Goal: Task Accomplishment & Management: Manage account settings

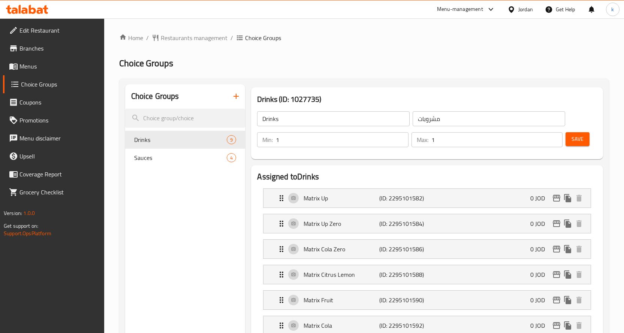
click at [524, 11] on div "Jordan" at bounding box center [526, 9] width 15 height 8
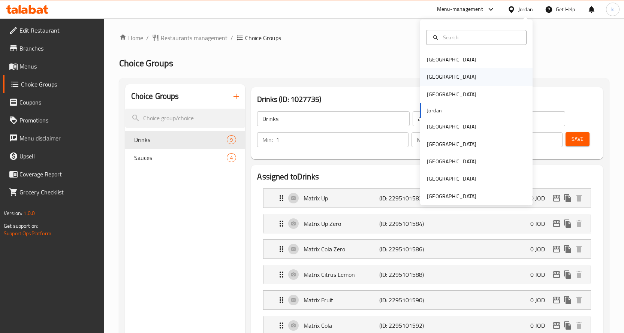
click at [442, 75] on div "[GEOGRAPHIC_DATA]" at bounding box center [476, 76] width 112 height 17
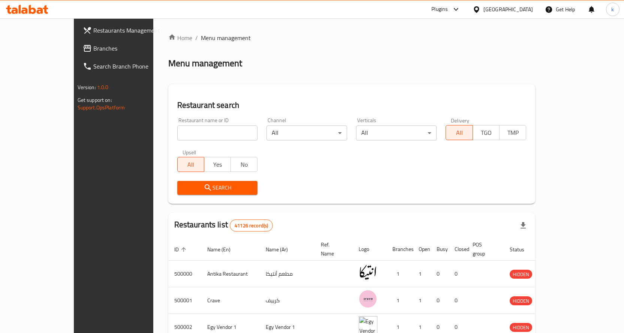
click at [77, 54] on link "Branches" at bounding box center [127, 48] width 101 height 18
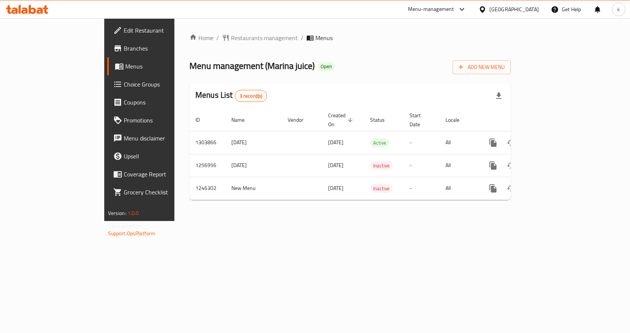
click at [124, 88] on span "Choice Groups" at bounding box center [164, 84] width 80 height 9
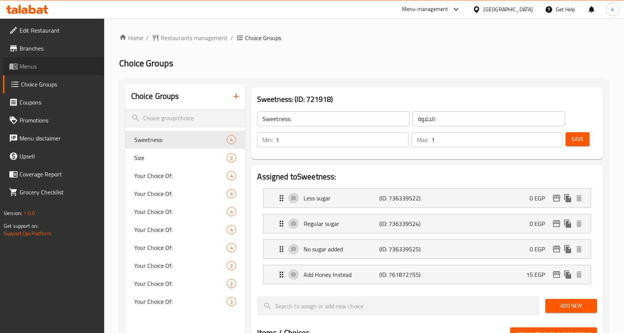
click at [66, 66] on span "Menus" at bounding box center [58, 66] width 79 height 9
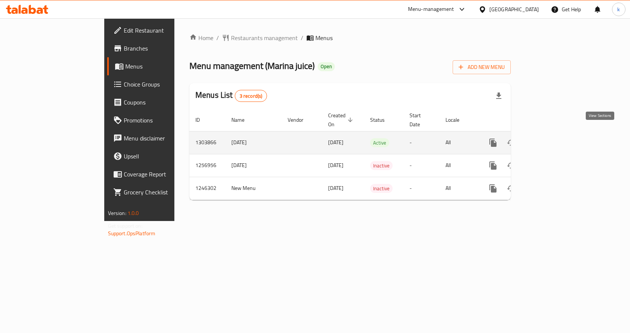
click at [552, 138] on icon "enhanced table" at bounding box center [547, 142] width 9 height 9
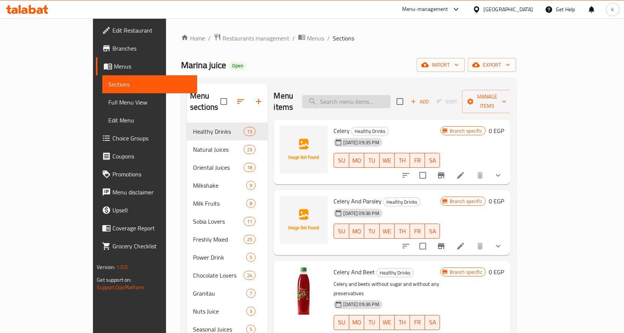
click at [373, 99] on input "search" at bounding box center [346, 101] width 88 height 13
type input "orange cane"
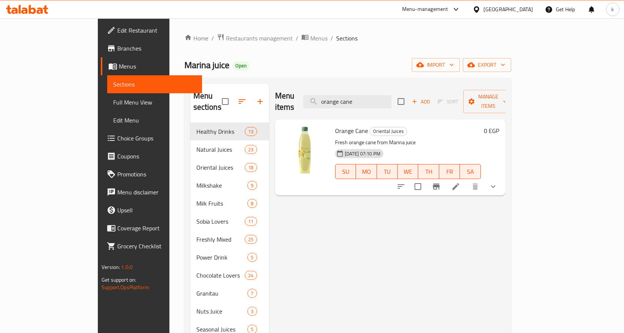
click at [460, 182] on icon at bounding box center [455, 186] width 9 height 9
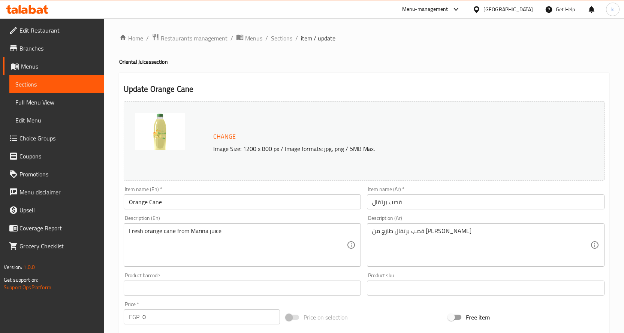
click at [190, 42] on span "Restaurants management" at bounding box center [194, 38] width 67 height 9
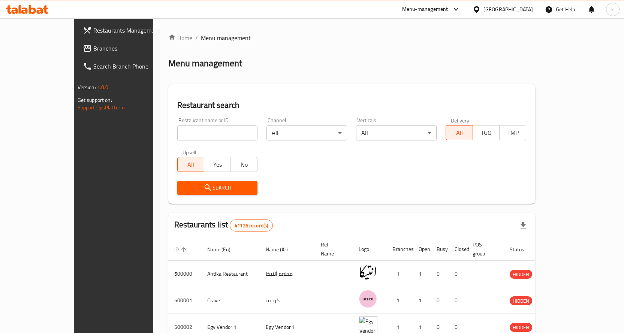
click at [77, 55] on link "Branches" at bounding box center [127, 48] width 101 height 18
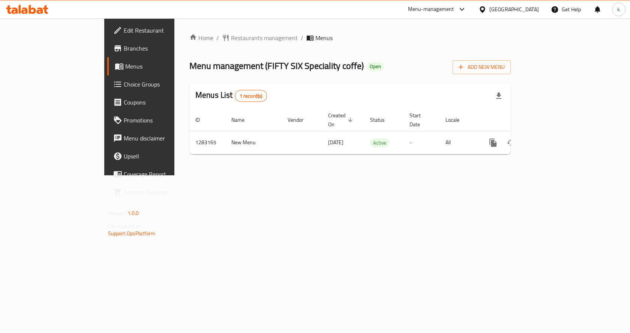
click at [107, 89] on link "Choice Groups" at bounding box center [158, 84] width 102 height 18
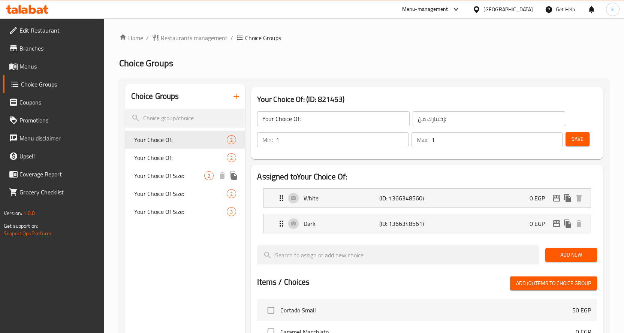
click at [180, 178] on span "Your Choice Of Size:" at bounding box center [169, 175] width 70 height 9
type input "Your Choice Of Size:"
type input "إختيارك من الحجم:"
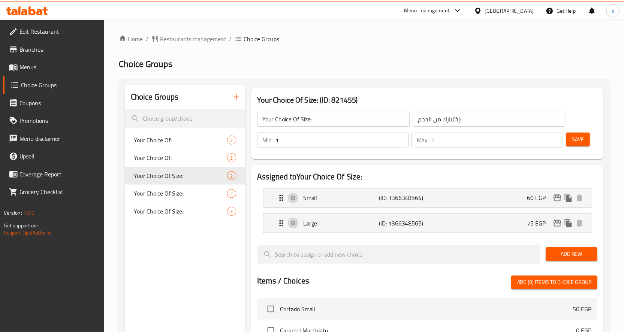
scroll to position [246, 0]
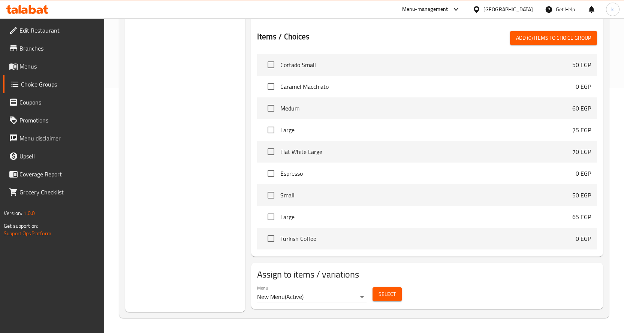
click at [504, 280] on h2 "Assign to items / variations" at bounding box center [427, 275] width 340 height 12
